Goal: Task Accomplishment & Management: Complete application form

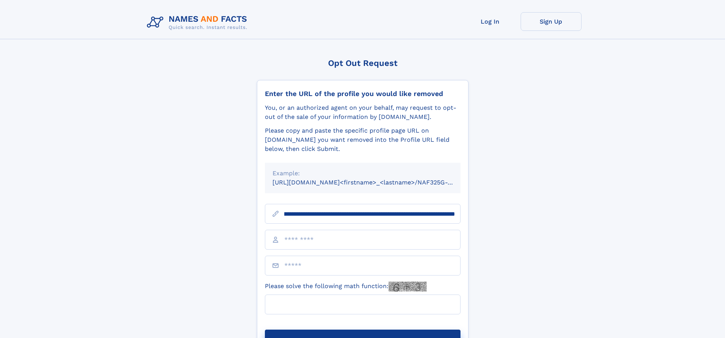
scroll to position [0, 90]
type input "**********"
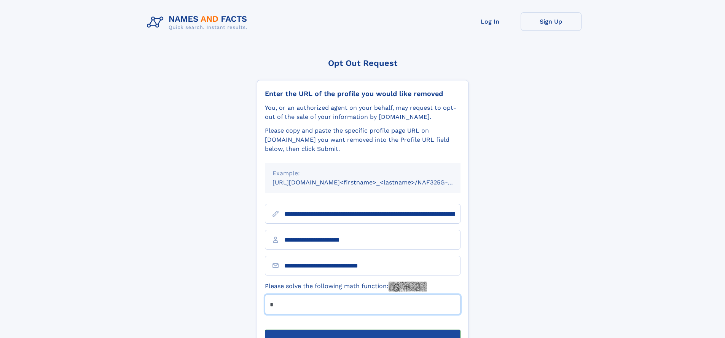
type input "*"
click at [362, 329] on button "Submit Opt Out Request" at bounding box center [363, 341] width 196 height 24
